Goal: Task Accomplishment & Management: Use online tool/utility

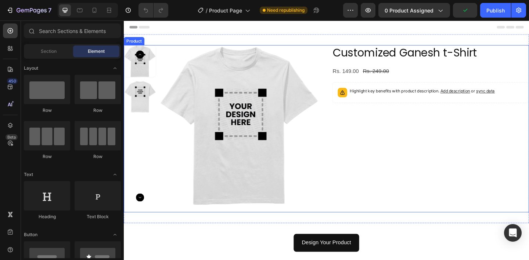
click at [399, 131] on div "Customized Ganesh t-Shirt Product Title Rs. 149.00 Product Price Product Price …" at bounding box center [457, 138] width 214 height 182
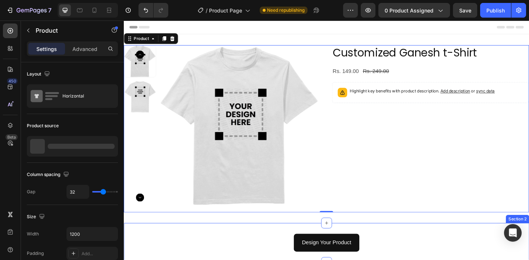
click at [398, 252] on div "Design Your Product Button Section 2" at bounding box center [344, 262] width 441 height 43
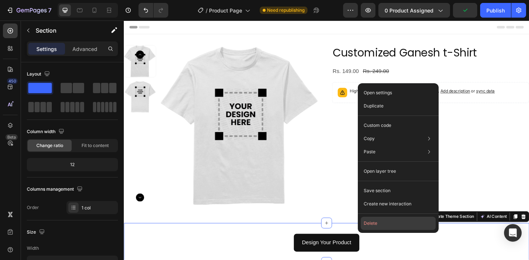
click at [377, 225] on button "Delete" at bounding box center [398, 223] width 75 height 13
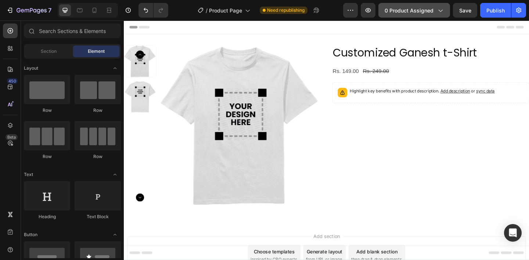
click at [410, 8] on span "0 product assigned" at bounding box center [408, 11] width 49 height 8
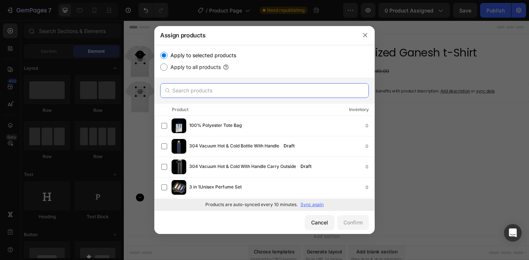
click at [217, 90] on input "text" at bounding box center [264, 90] width 209 height 15
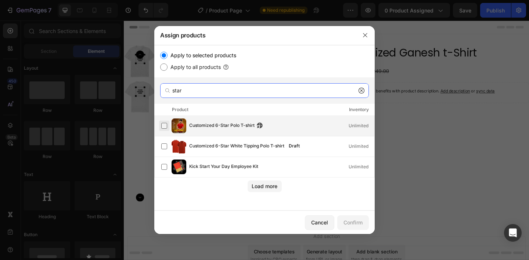
type input "star"
click at [165, 124] on label at bounding box center [164, 126] width 6 height 6
click at [358, 224] on div "Confirm" at bounding box center [352, 223] width 19 height 8
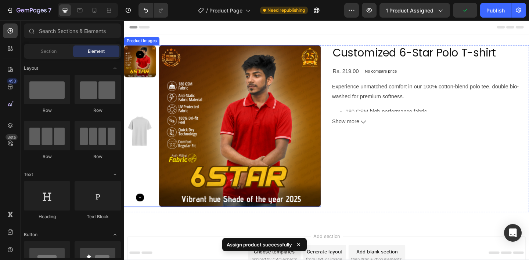
scroll to position [50, 0]
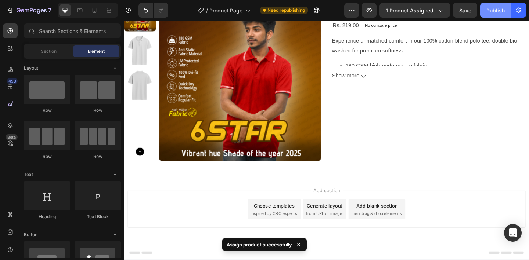
click at [488, 8] on div "Publish" at bounding box center [495, 11] width 18 height 8
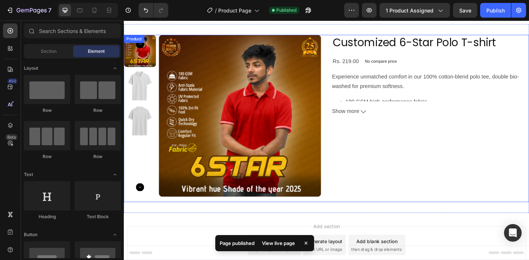
scroll to position [0, 0]
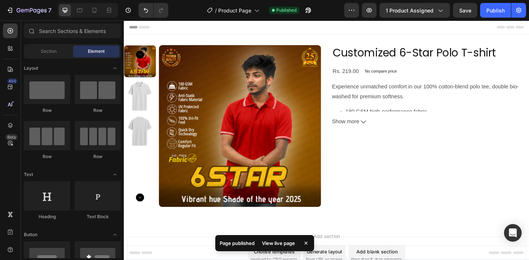
click at [286, 244] on div "View live page" at bounding box center [278, 243] width 42 height 10
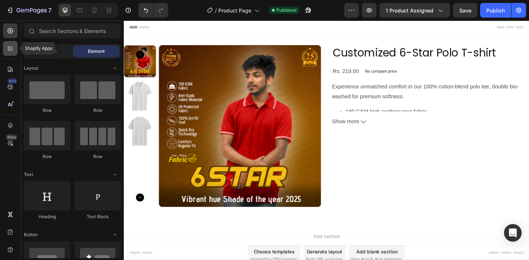
click at [12, 45] on icon at bounding box center [10, 48] width 7 height 7
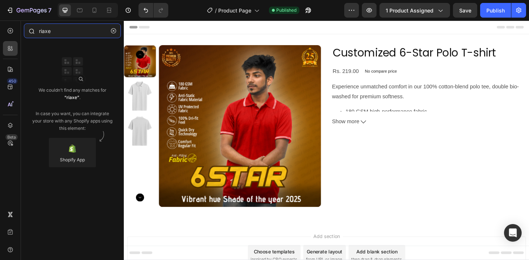
click at [61, 29] on input "riaxe" at bounding box center [72, 30] width 97 height 15
type input "riaxe"
click at [12, 83] on div "450" at bounding box center [12, 81] width 11 height 6
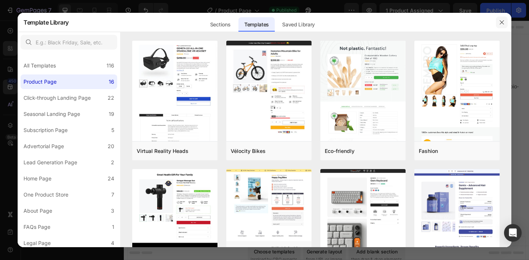
click at [502, 23] on icon "button" at bounding box center [502, 22] width 6 height 6
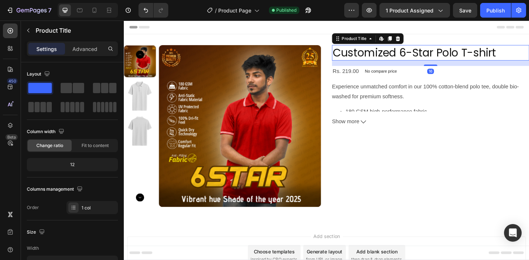
click at [404, 55] on h2 "Customized 6-Star Polo T-shirt" at bounding box center [457, 55] width 214 height 17
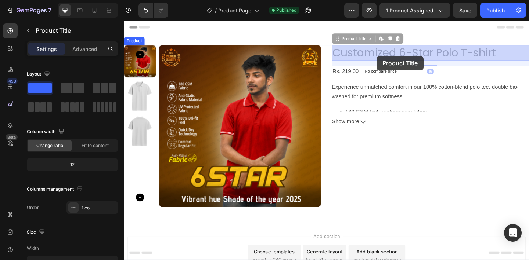
drag, startPoint x: 393, startPoint y: 54, endPoint x: 402, endPoint y: 52, distance: 8.6
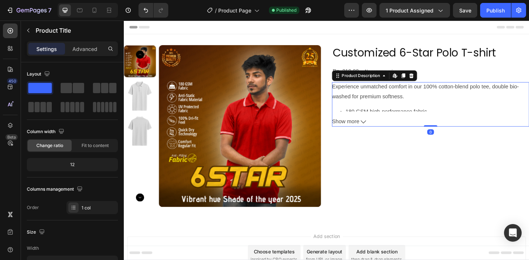
click at [380, 132] on button "Show more" at bounding box center [457, 131] width 214 height 11
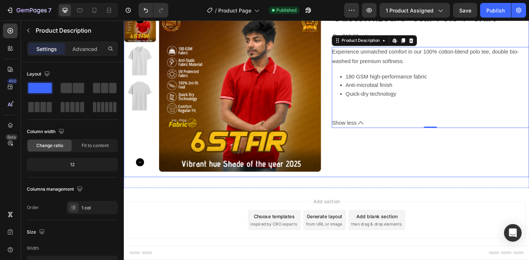
scroll to position [41, 0]
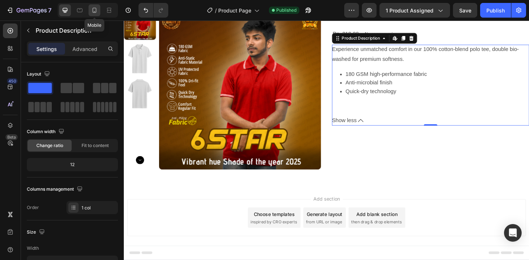
click at [94, 11] on icon at bounding box center [94, 10] width 7 height 7
type input "100%"
